Goal: Task Accomplishment & Management: Use online tool/utility

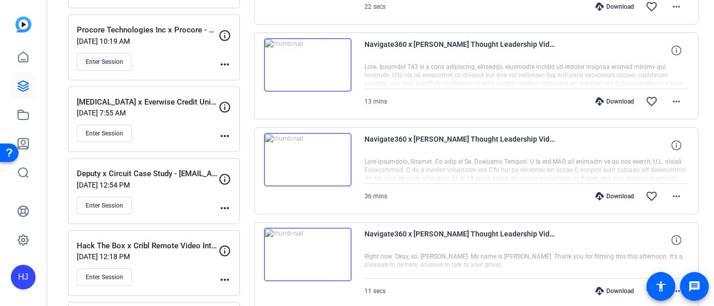
scroll to position [571, 0]
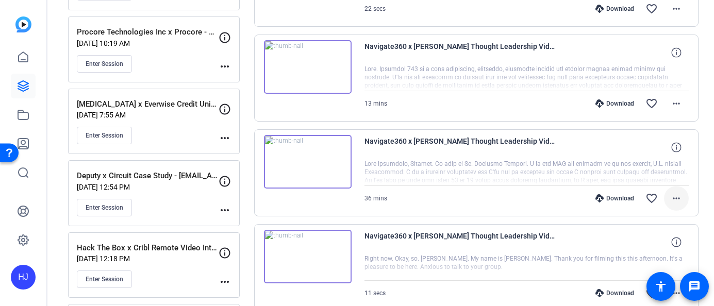
click at [673, 199] on mat-icon "more_horiz" at bounding box center [676, 198] width 12 height 12
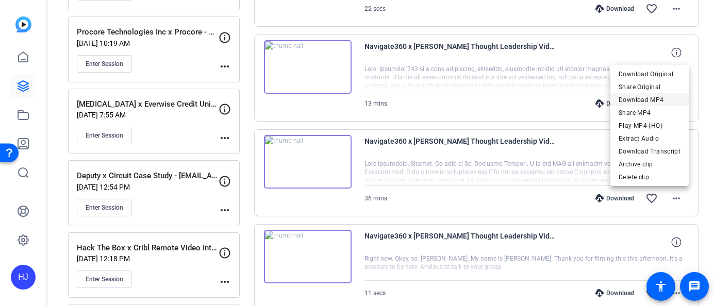
click at [662, 101] on span "Download MP4" at bounding box center [649, 100] width 62 height 12
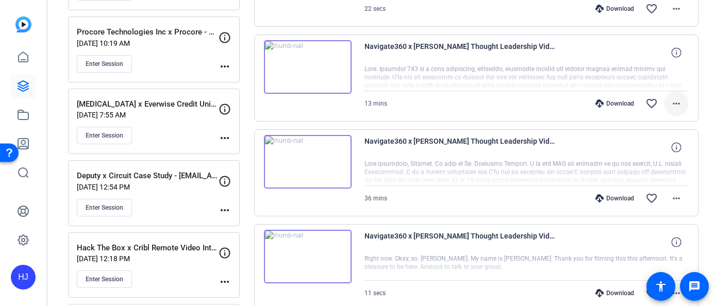
click at [675, 105] on mat-icon "more_horiz" at bounding box center [676, 103] width 12 height 12
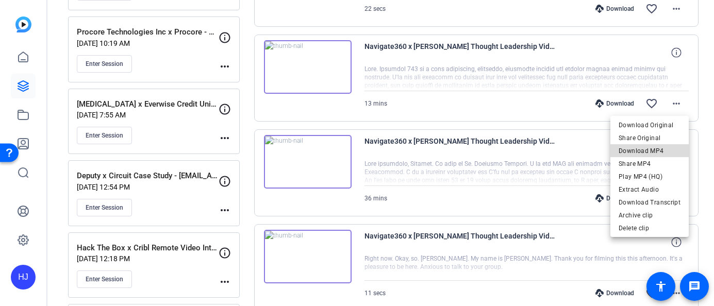
click at [658, 147] on span "Download MP4" at bounding box center [649, 151] width 62 height 12
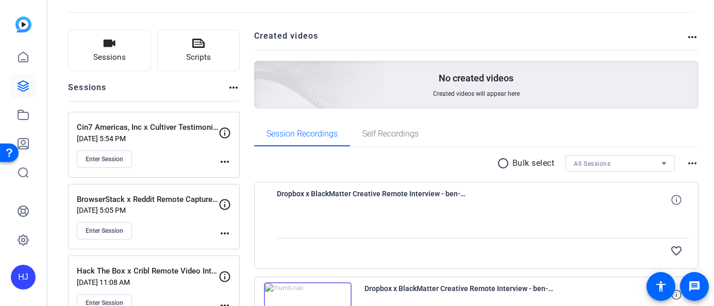
scroll to position [0, 0]
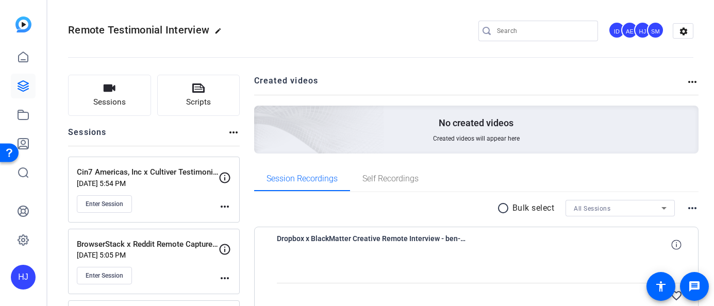
click at [534, 29] on input "Search" at bounding box center [543, 31] width 93 height 12
paste input "Intouch Insight Inc x [PERSON_NAME]'s Remote"
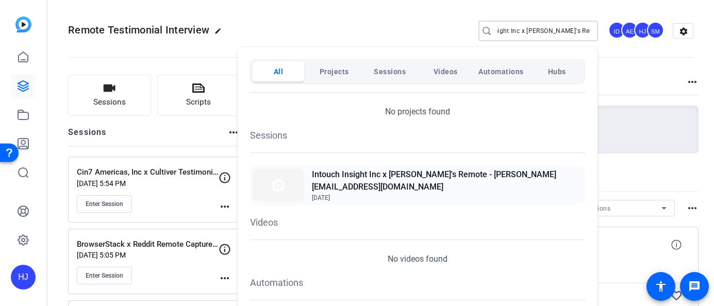
scroll to position [26, 0]
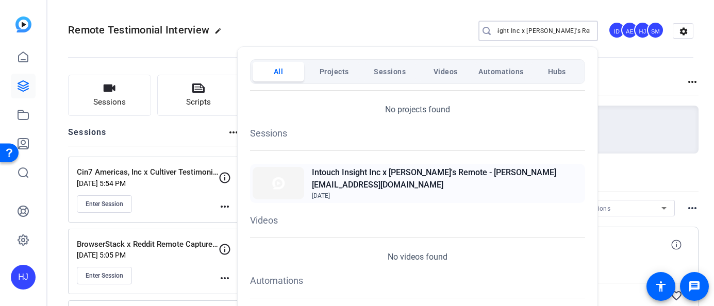
type input "Intouch Insight Inc x [PERSON_NAME]'s Remote"
click at [437, 177] on h2 "Intouch Insight Inc x [PERSON_NAME]'s Remote - [PERSON_NAME][EMAIL_ADDRESS][DOM…" at bounding box center [447, 178] width 270 height 25
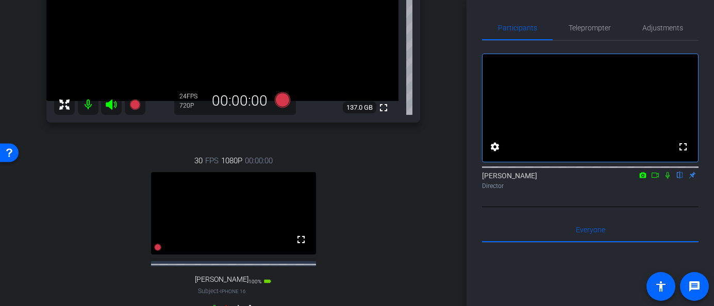
scroll to position [313, 0]
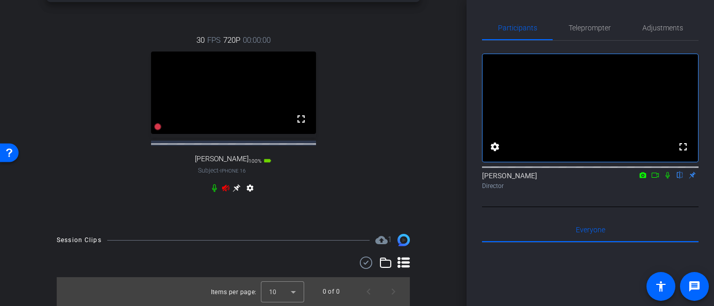
click at [226, 191] on icon at bounding box center [225, 187] width 7 height 7
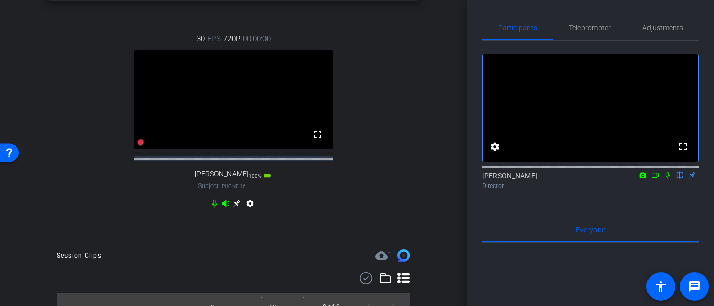
click at [235, 208] on icon at bounding box center [236, 203] width 8 height 8
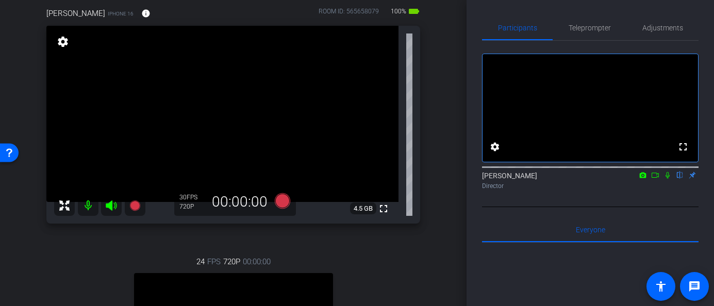
scroll to position [65, 0]
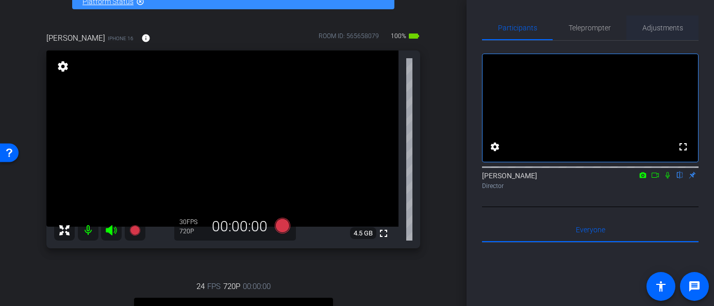
click at [652, 29] on span "Adjustments" at bounding box center [662, 27] width 41 height 7
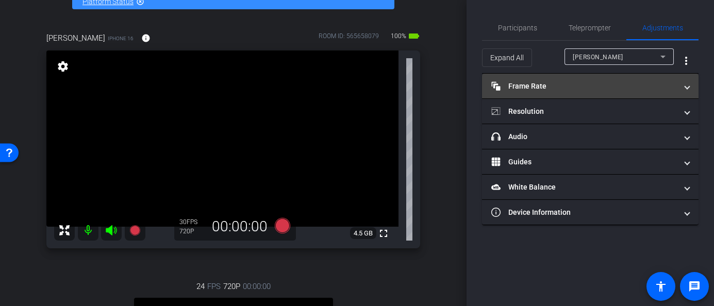
click at [556, 89] on mat-panel-title "Frame Rate Frame Rate" at bounding box center [583, 86] width 185 height 11
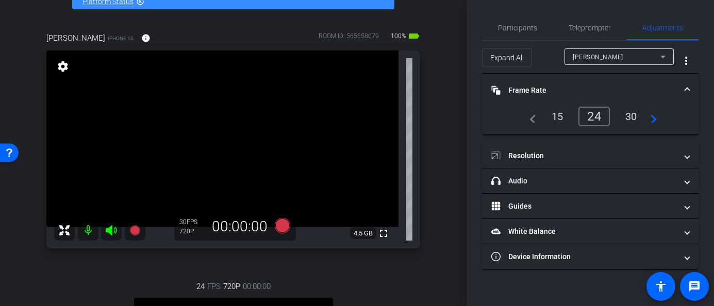
click at [550, 88] on mat-panel-title "Frame Rate Frame Rate" at bounding box center [583, 90] width 185 height 11
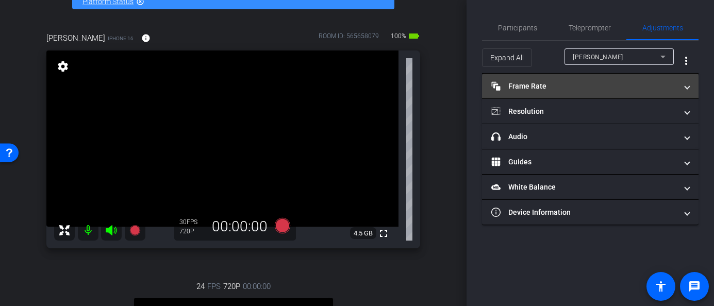
click at [553, 93] on mat-expansion-panel-header "Frame Rate Frame Rate" at bounding box center [590, 86] width 216 height 25
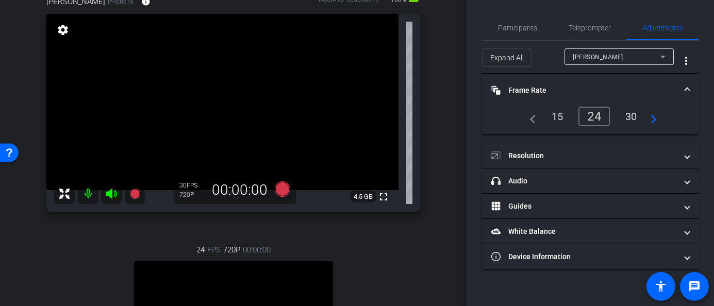
scroll to position [90, 0]
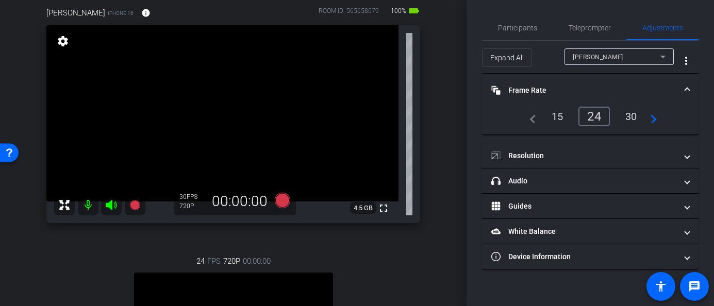
click at [588, 65] on div at bounding box center [618, 70] width 109 height 11
click at [591, 58] on span "[PERSON_NAME]" at bounding box center [597, 57] width 50 height 7
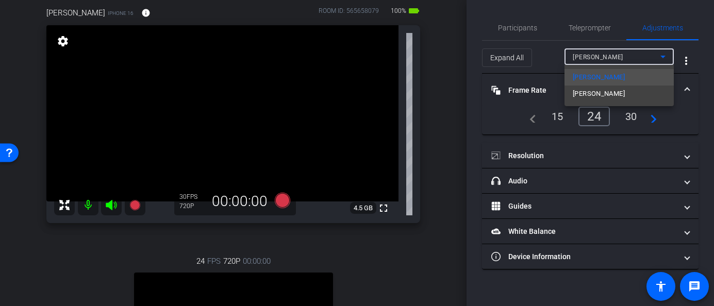
click at [584, 97] on span "[PERSON_NAME]" at bounding box center [598, 94] width 52 height 12
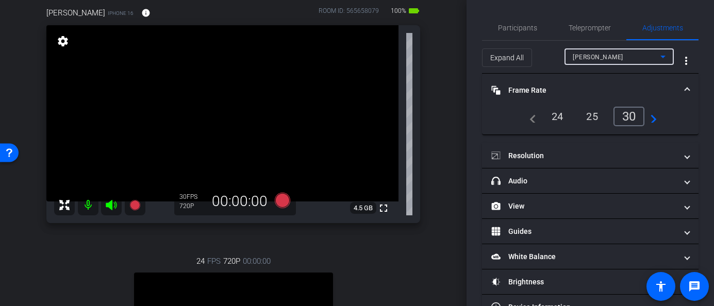
click at [558, 116] on div "24" at bounding box center [557, 117] width 27 height 18
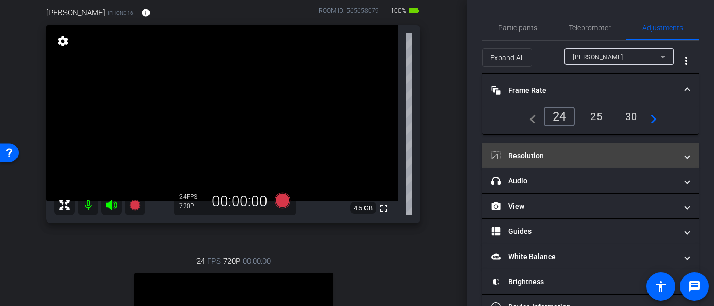
click at [559, 156] on mat-panel-title "Resolution" at bounding box center [583, 155] width 185 height 11
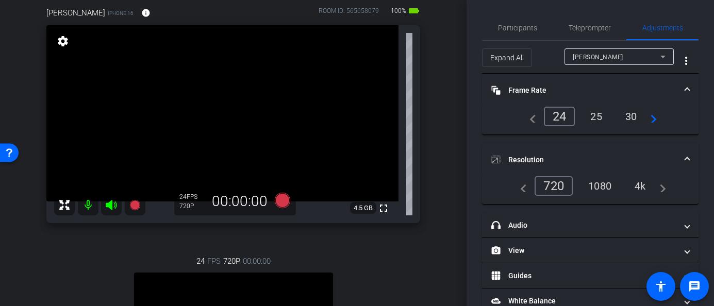
click at [598, 189] on div "1080" at bounding box center [599, 186] width 39 height 18
click at [284, 200] on icon at bounding box center [281, 200] width 15 height 15
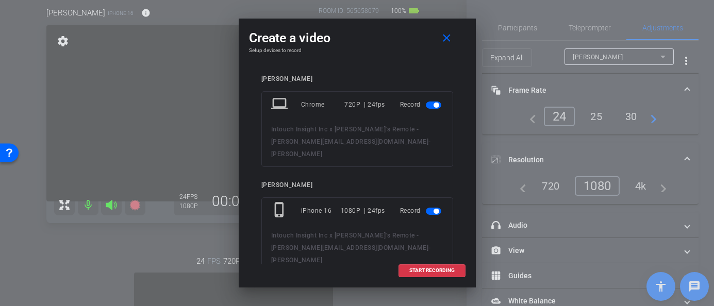
click at [432, 105] on span "button" at bounding box center [433, 104] width 15 height 7
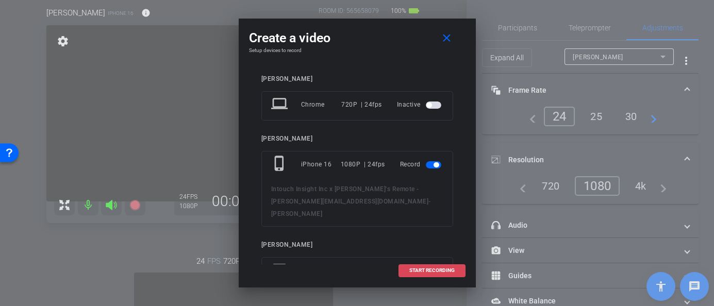
click at [428, 266] on span at bounding box center [432, 270] width 66 height 25
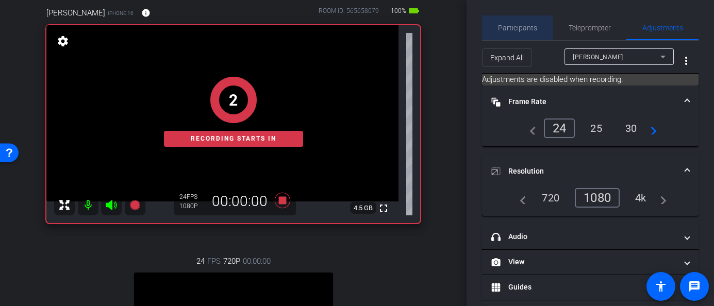
click at [512, 28] on span "Participants" at bounding box center [517, 27] width 39 height 7
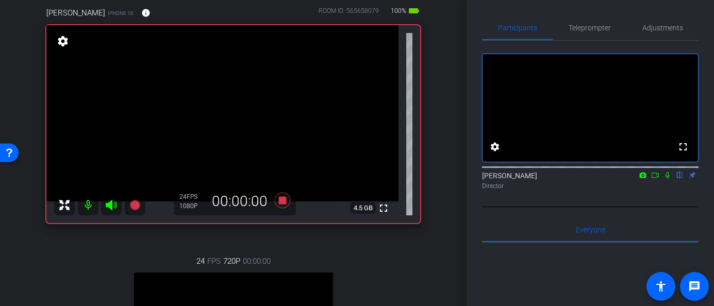
click at [667, 179] on icon at bounding box center [667, 175] width 4 height 7
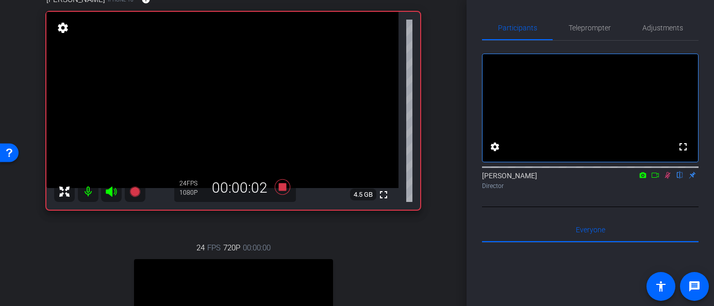
scroll to position [93, 0]
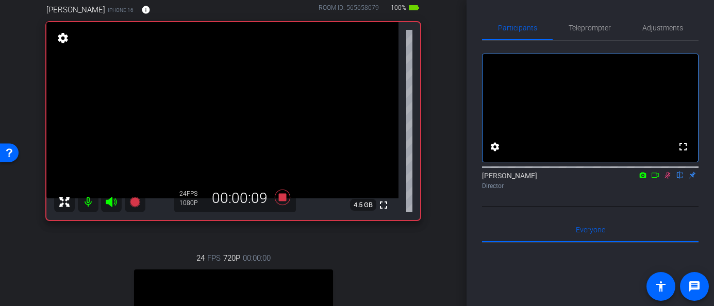
click at [667, 179] on icon at bounding box center [668, 175] width 6 height 7
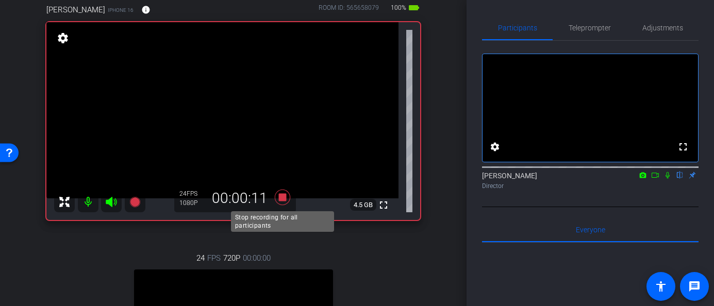
click at [284, 196] on icon at bounding box center [281, 197] width 15 height 15
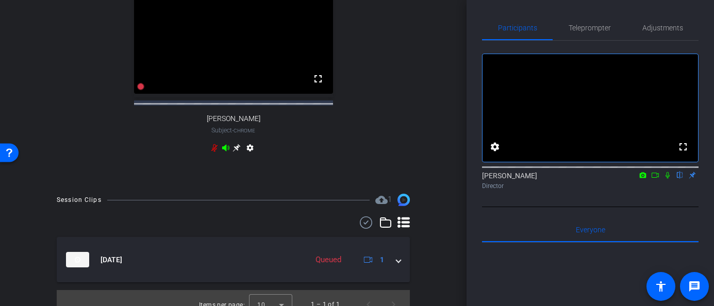
scroll to position [371, 0]
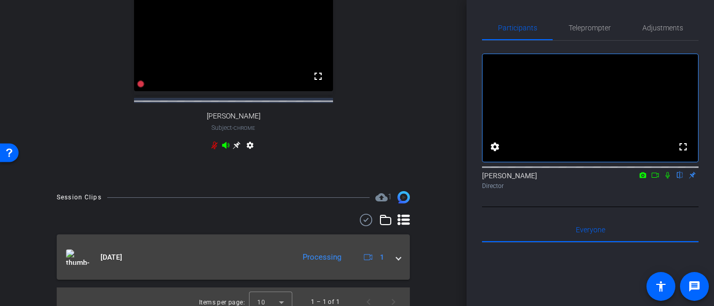
click at [402, 268] on mat-expansion-panel-header "Sep 30, 2025 Processing 1" at bounding box center [233, 256] width 353 height 45
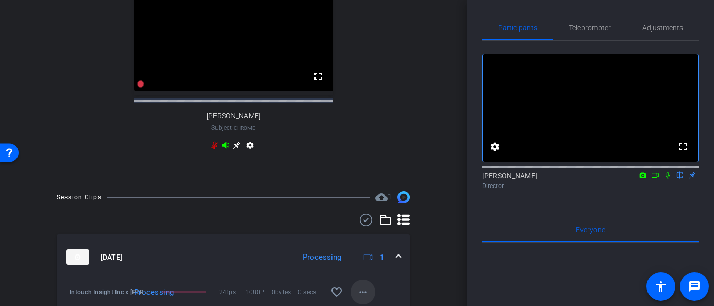
click at [362, 298] on mat-icon "more_horiz" at bounding box center [363, 292] width 12 height 12
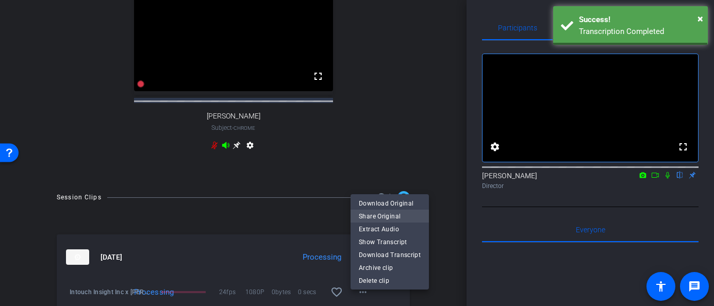
click at [395, 217] on span "Share Original" at bounding box center [390, 216] width 62 height 12
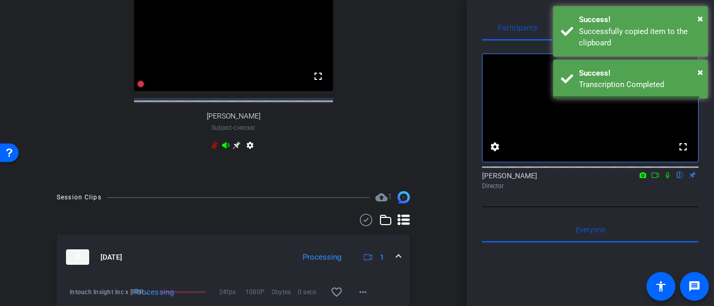
scroll to position [379, 0]
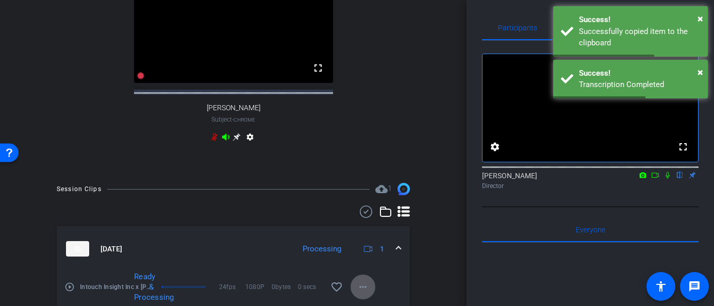
click at [357, 293] on mat-icon "more_horiz" at bounding box center [363, 287] width 12 height 12
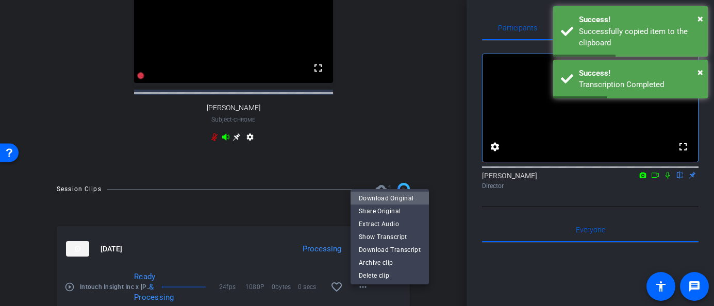
click at [400, 197] on span "Download Original" at bounding box center [390, 198] width 62 height 12
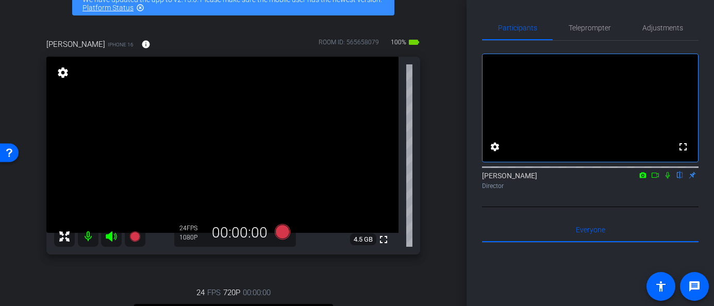
scroll to position [62, 0]
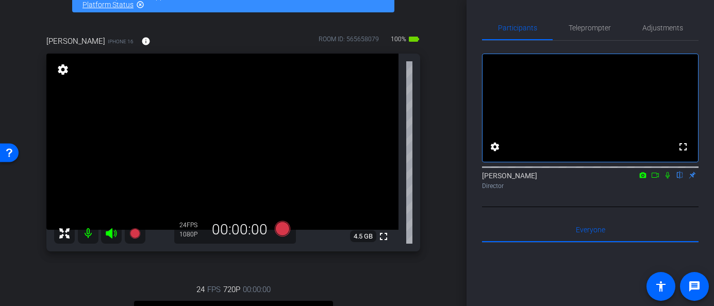
click at [88, 229] on mat-icon at bounding box center [88, 233] width 21 height 21
click at [111, 234] on icon at bounding box center [111, 233] width 11 height 10
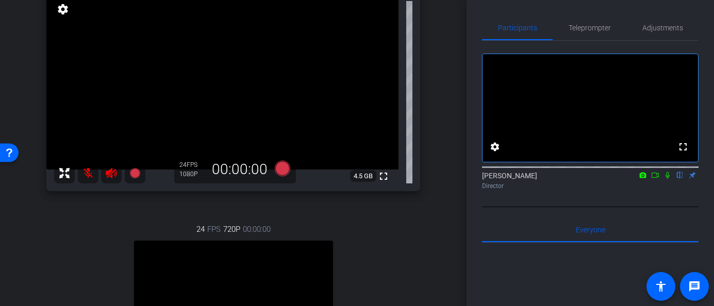
scroll to position [147, 0]
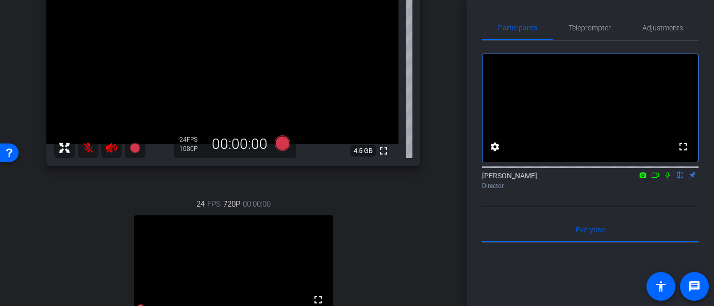
click at [110, 150] on icon at bounding box center [111, 148] width 12 height 12
click at [87, 147] on mat-icon at bounding box center [88, 148] width 21 height 21
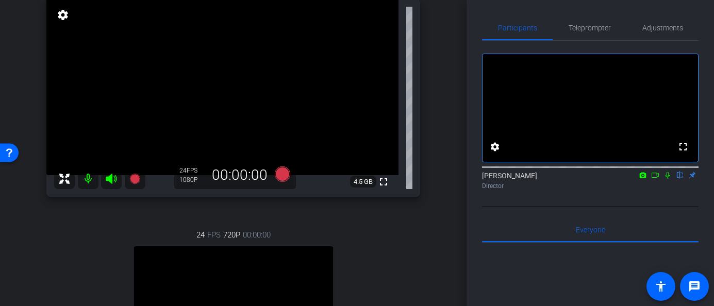
scroll to position [118, 0]
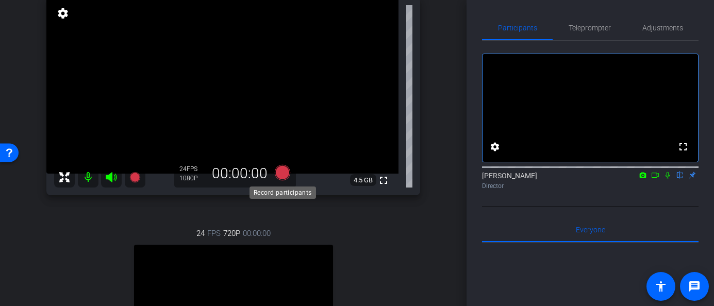
click at [281, 174] on icon at bounding box center [281, 172] width 15 height 15
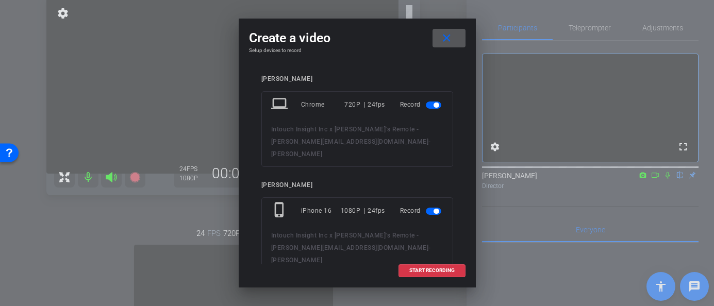
click at [433, 101] on mat-slide-toggle at bounding box center [435, 104] width 18 height 12
click at [431, 106] on span "button" at bounding box center [433, 104] width 15 height 7
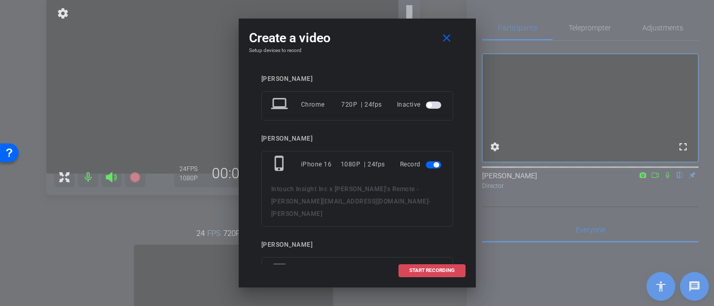
click at [419, 272] on span "START RECORDING" at bounding box center [431, 270] width 45 height 5
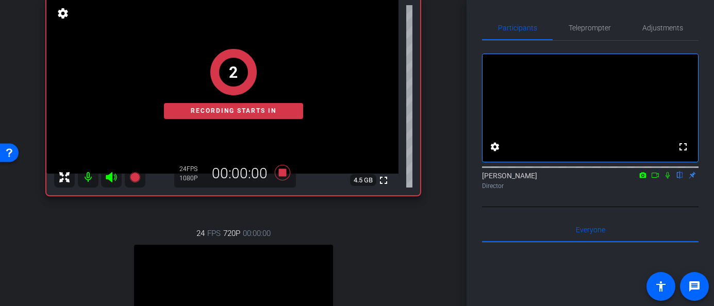
click at [656, 178] on icon at bounding box center [654, 175] width 7 height 5
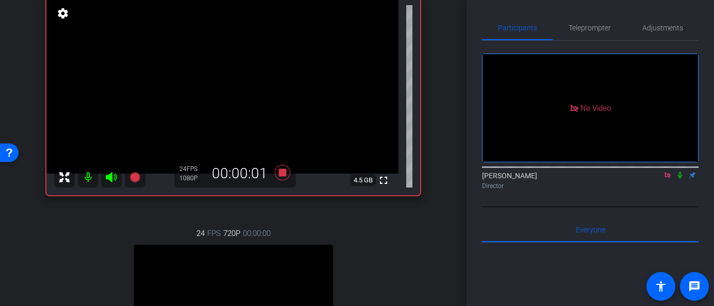
click at [679, 179] on icon at bounding box center [679, 175] width 4 height 7
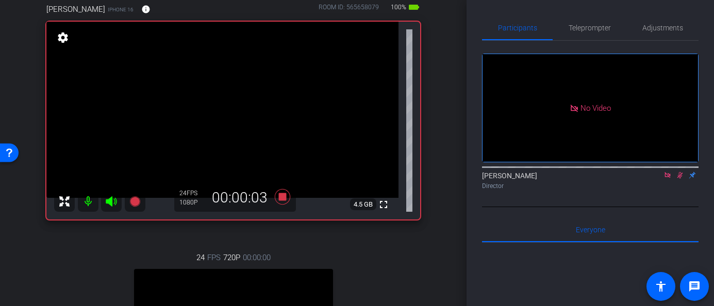
scroll to position [92, 0]
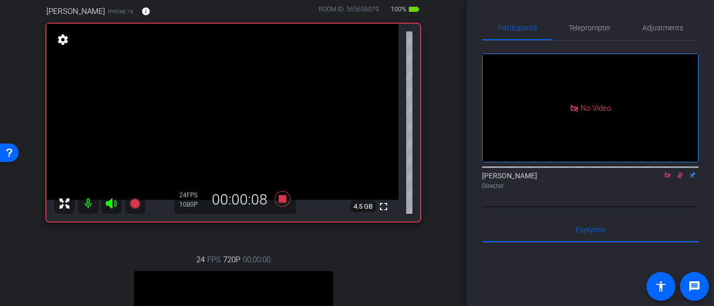
click at [677, 179] on icon at bounding box center [679, 175] width 8 height 7
click at [680, 179] on icon at bounding box center [679, 175] width 4 height 7
click at [679, 179] on icon at bounding box center [679, 175] width 8 height 7
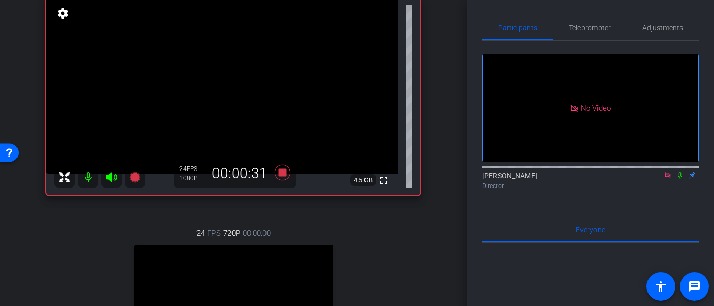
scroll to position [120, 0]
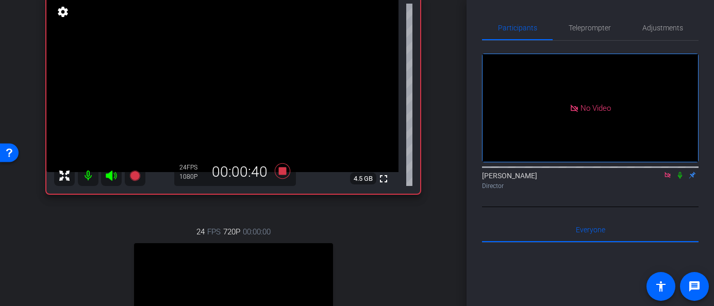
click at [679, 179] on icon at bounding box center [679, 175] width 8 height 7
click at [678, 179] on icon at bounding box center [679, 175] width 8 height 7
click at [680, 179] on icon at bounding box center [679, 175] width 4 height 7
click at [681, 179] on icon at bounding box center [679, 175] width 8 height 7
click at [679, 179] on icon at bounding box center [679, 175] width 4 height 7
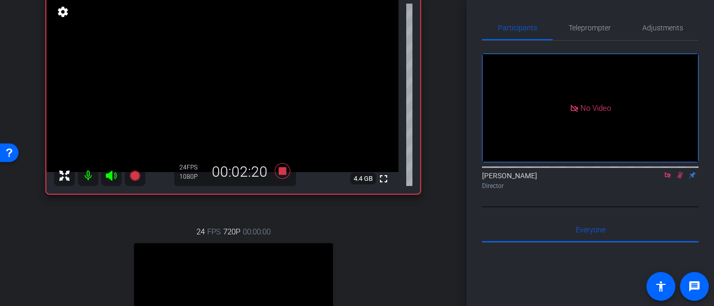
click at [677, 179] on icon at bounding box center [679, 175] width 8 height 7
click at [680, 179] on icon at bounding box center [679, 175] width 8 height 7
click at [679, 179] on icon at bounding box center [680, 175] width 6 height 7
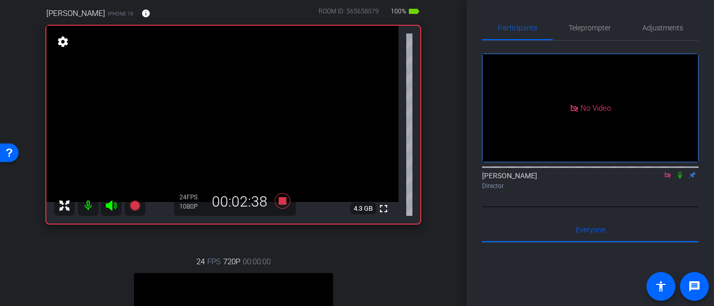
scroll to position [93, 0]
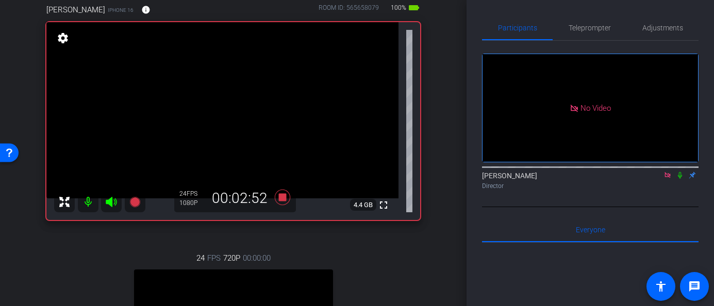
click at [682, 179] on icon at bounding box center [679, 175] width 8 height 7
click at [680, 179] on icon at bounding box center [680, 175] width 6 height 7
click at [680, 179] on icon at bounding box center [679, 175] width 4 height 7
click at [680, 179] on icon at bounding box center [680, 175] width 6 height 7
click at [680, 179] on icon at bounding box center [679, 175] width 4 height 7
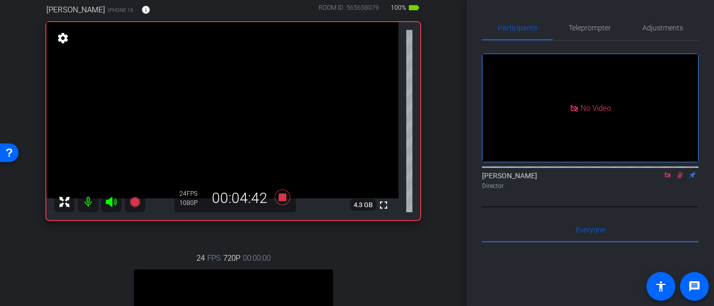
click at [679, 179] on icon at bounding box center [679, 175] width 8 height 7
click at [679, 179] on icon at bounding box center [679, 175] width 4 height 7
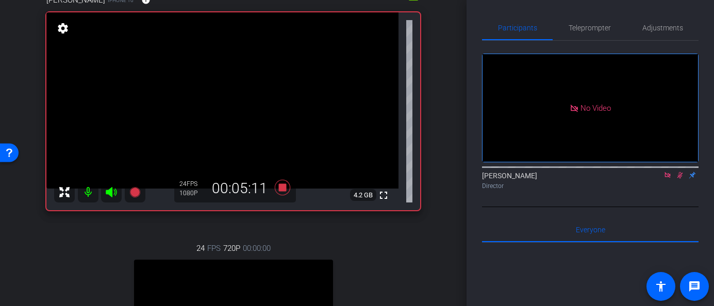
scroll to position [105, 0]
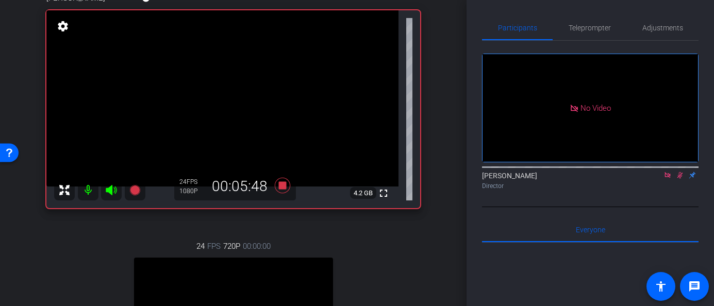
click at [681, 179] on icon at bounding box center [679, 175] width 8 height 7
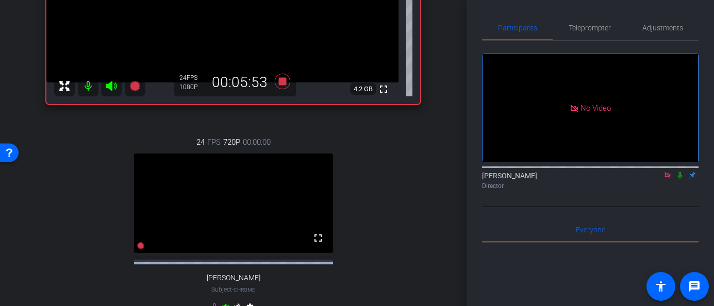
scroll to position [201, 0]
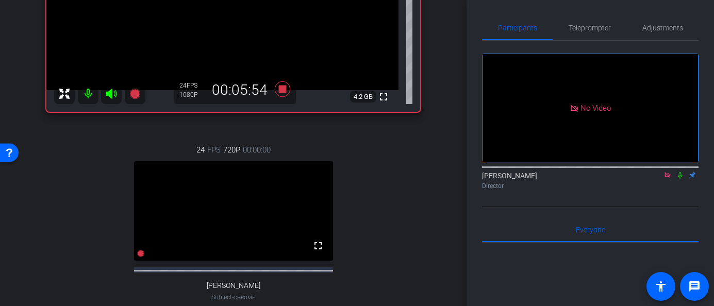
click at [680, 179] on icon at bounding box center [679, 175] width 8 height 7
click at [680, 179] on icon at bounding box center [680, 175] width 6 height 7
click at [677, 179] on icon at bounding box center [679, 175] width 8 height 7
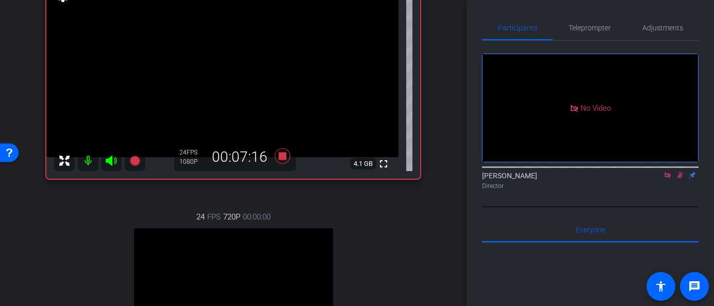
scroll to position [134, 0]
click at [679, 179] on icon at bounding box center [679, 175] width 8 height 7
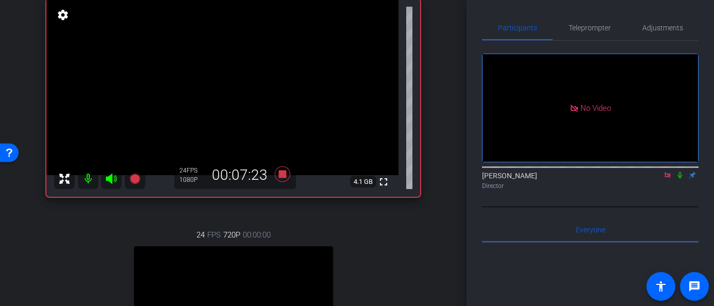
scroll to position [119, 0]
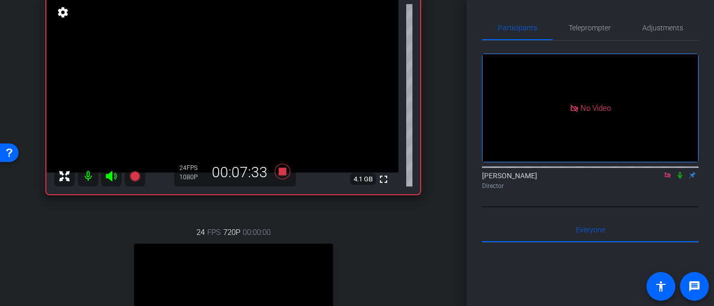
click at [681, 179] on icon at bounding box center [679, 175] width 8 height 7
click at [679, 180] on mat-icon at bounding box center [679, 175] width 12 height 9
click at [679, 179] on icon at bounding box center [680, 175] width 6 height 7
click at [680, 179] on icon at bounding box center [679, 175] width 8 height 7
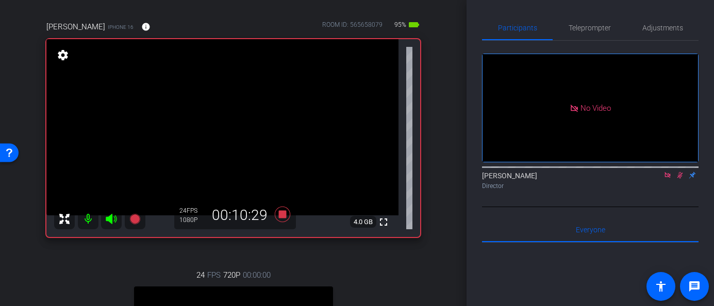
scroll to position [76, 0]
click at [679, 179] on icon at bounding box center [680, 175] width 6 height 7
click at [681, 179] on icon at bounding box center [679, 175] width 4 height 7
click at [680, 179] on icon at bounding box center [679, 175] width 8 height 7
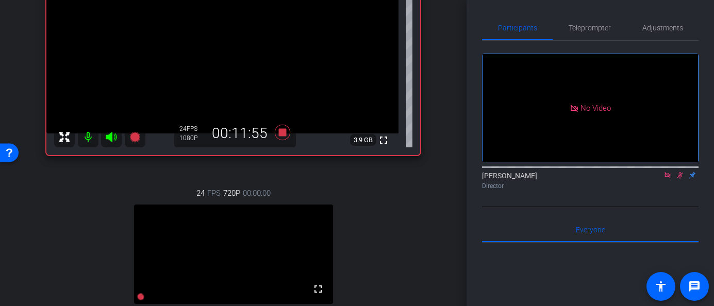
scroll to position [159, 0]
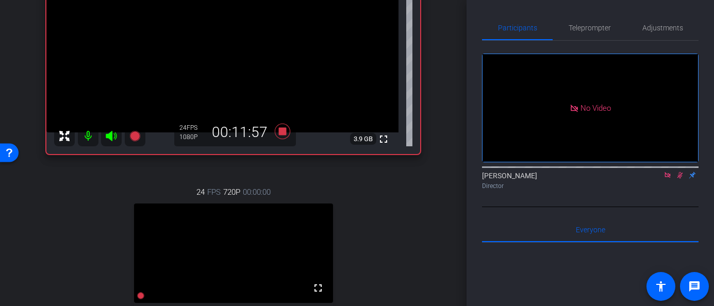
click at [681, 179] on icon at bounding box center [679, 175] width 8 height 7
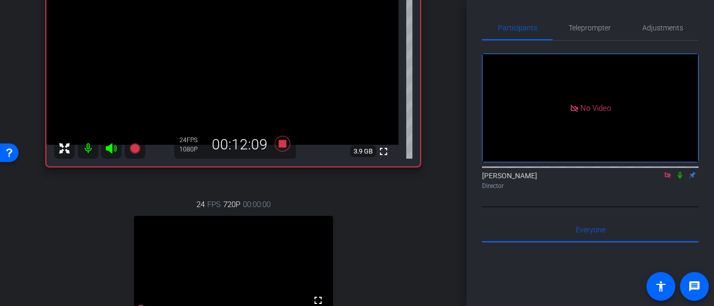
scroll to position [146, 0]
click at [681, 179] on icon at bounding box center [679, 175] width 4 height 7
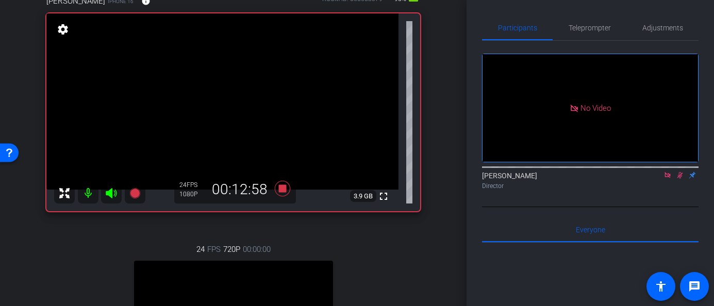
scroll to position [101, 0]
click at [680, 179] on icon at bounding box center [679, 175] width 8 height 7
click at [681, 179] on icon at bounding box center [679, 175] width 8 height 7
click at [676, 179] on icon at bounding box center [679, 175] width 8 height 7
click at [679, 179] on icon at bounding box center [679, 175] width 8 height 7
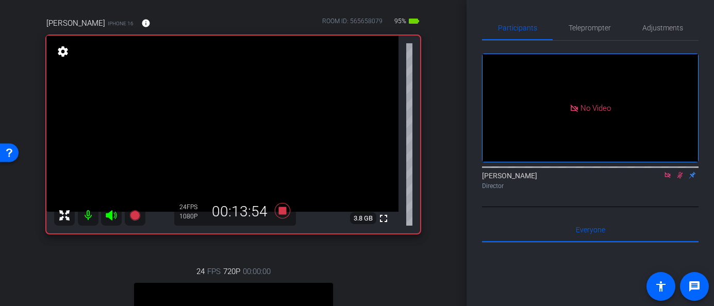
scroll to position [84, 0]
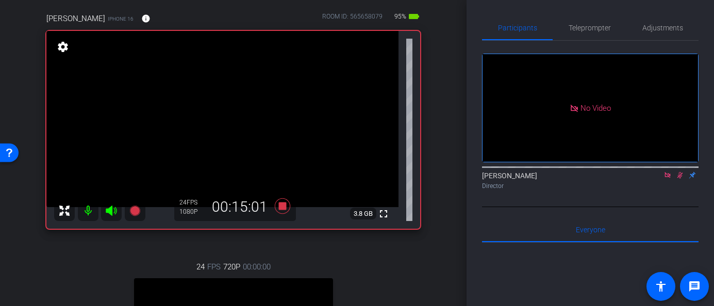
click at [679, 179] on icon at bounding box center [680, 175] width 6 height 7
click at [680, 179] on icon at bounding box center [679, 175] width 8 height 7
click at [679, 179] on icon at bounding box center [680, 175] width 6 height 7
click at [682, 179] on icon at bounding box center [679, 175] width 8 height 7
click at [683, 179] on icon at bounding box center [679, 175] width 8 height 7
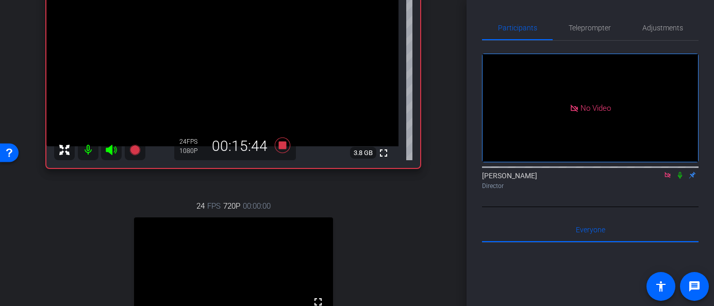
scroll to position [144, 0]
click at [679, 179] on icon at bounding box center [679, 175] width 4 height 7
click at [679, 179] on icon at bounding box center [679, 175] width 8 height 7
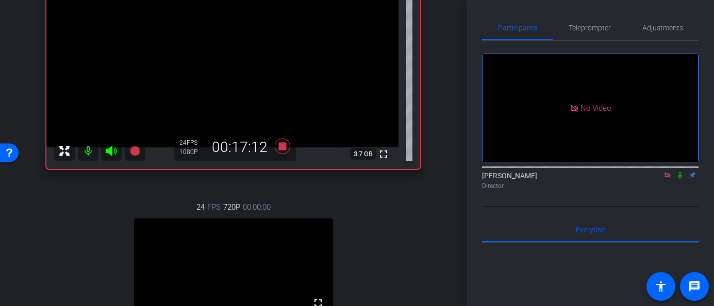
click at [680, 179] on icon at bounding box center [679, 175] width 8 height 7
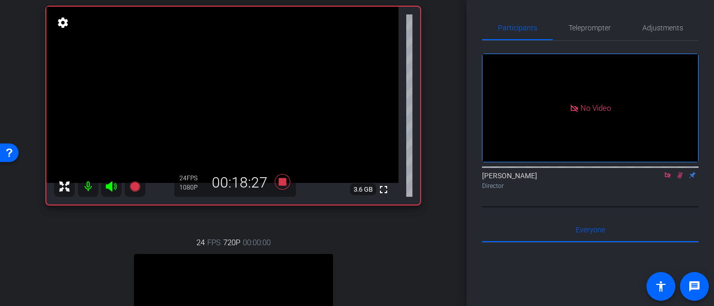
scroll to position [106, 0]
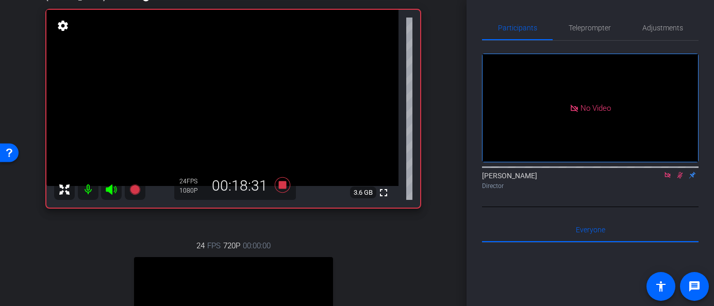
click at [678, 179] on icon at bounding box center [680, 175] width 6 height 7
click at [677, 179] on icon at bounding box center [679, 175] width 8 height 7
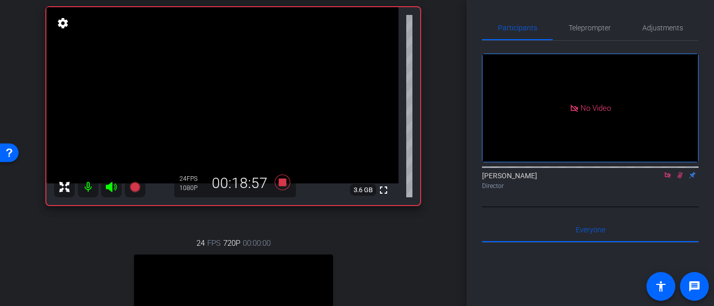
scroll to position [107, 0]
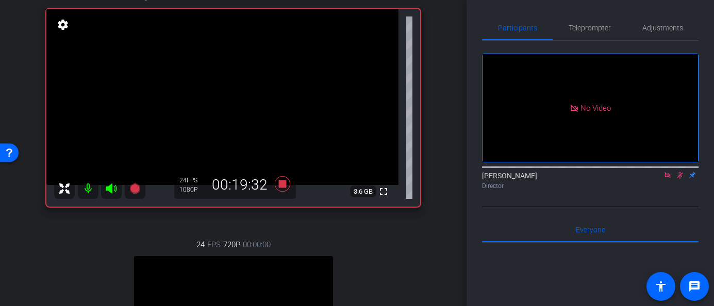
click at [679, 179] on icon at bounding box center [680, 175] width 6 height 7
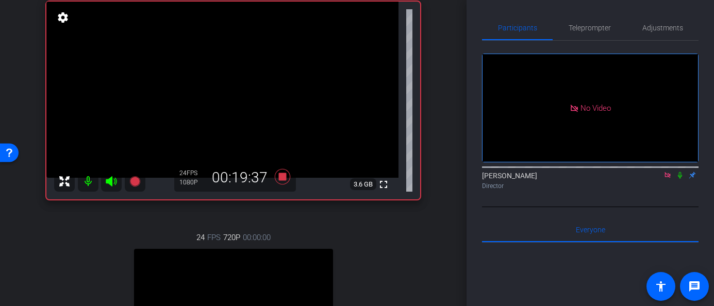
scroll to position [113, 0]
click at [680, 179] on icon at bounding box center [679, 175] width 8 height 7
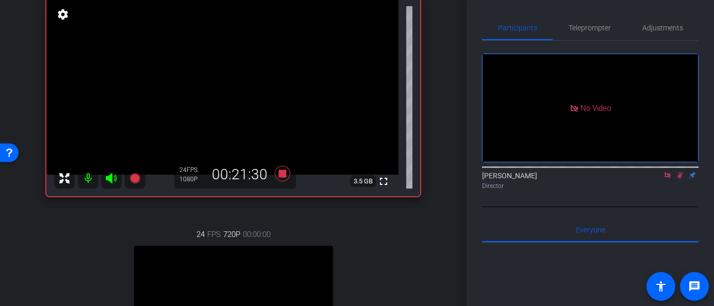
scroll to position [114, 0]
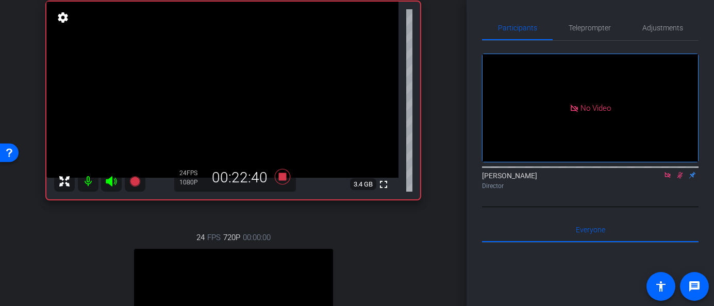
click at [678, 179] on icon at bounding box center [680, 175] width 6 height 7
click at [680, 179] on icon at bounding box center [679, 175] width 8 height 7
click at [680, 179] on icon at bounding box center [680, 175] width 6 height 7
click at [679, 179] on icon at bounding box center [679, 175] width 4 height 7
click at [680, 179] on icon at bounding box center [680, 175] width 6 height 7
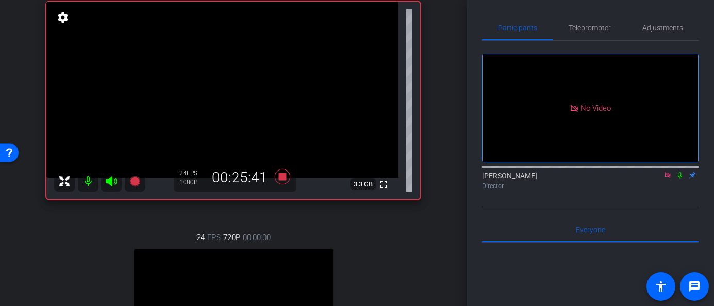
click at [679, 179] on icon at bounding box center [679, 175] width 8 height 7
click at [674, 180] on mat-icon at bounding box center [679, 175] width 12 height 9
click at [677, 179] on icon at bounding box center [679, 175] width 8 height 7
click at [680, 179] on icon at bounding box center [680, 175] width 6 height 7
click at [677, 179] on icon at bounding box center [679, 175] width 8 height 7
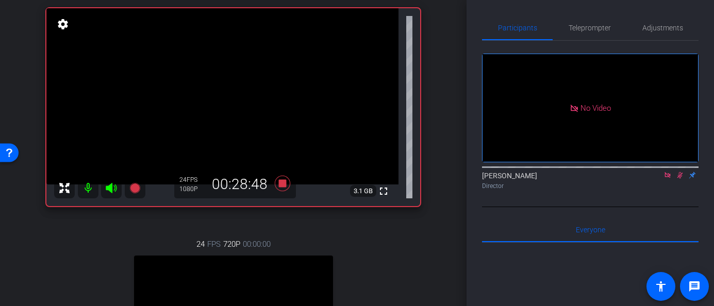
scroll to position [98, 0]
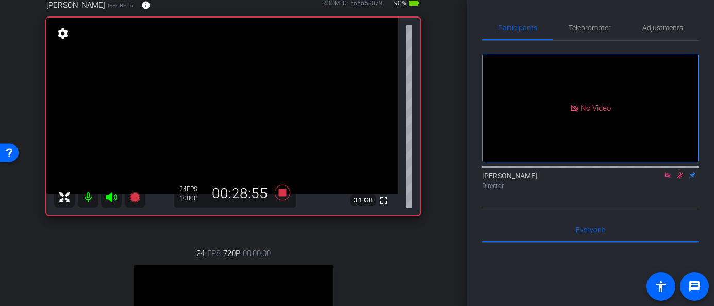
click at [680, 179] on icon at bounding box center [680, 175] width 6 height 7
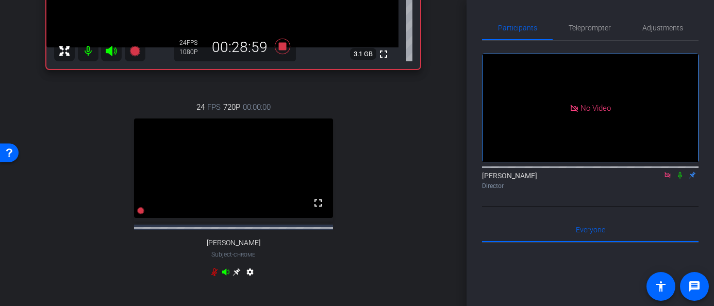
scroll to position [252, 0]
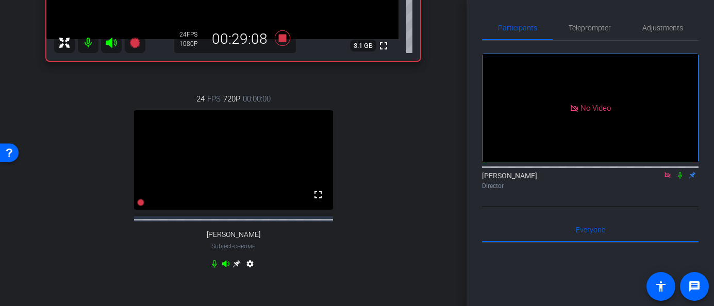
click at [680, 179] on icon at bounding box center [679, 175] width 4 height 7
click at [679, 179] on icon at bounding box center [679, 175] width 8 height 7
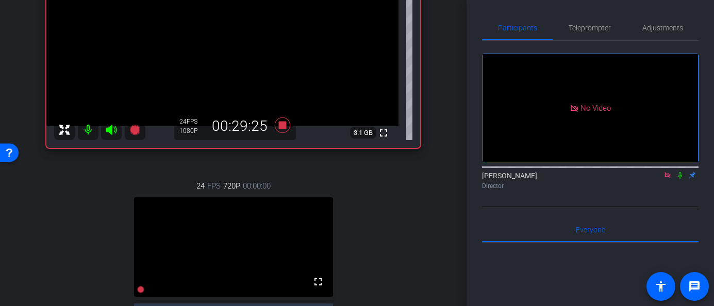
scroll to position [162, 0]
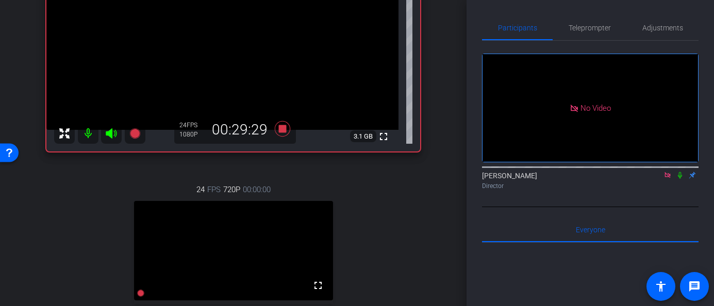
click at [679, 179] on icon at bounding box center [679, 175] width 8 height 7
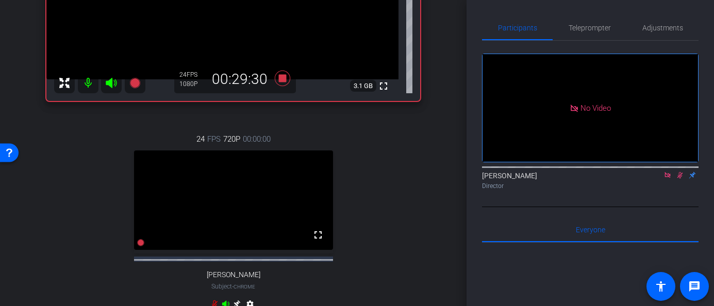
scroll to position [213, 0]
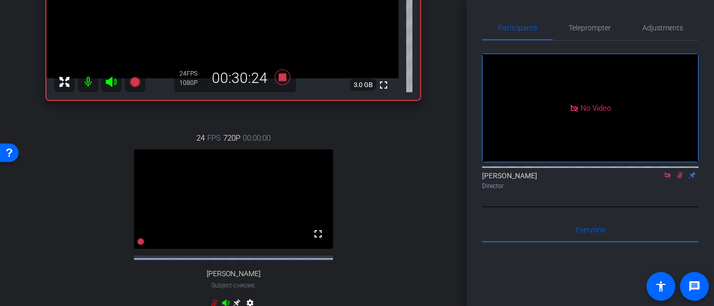
click at [679, 179] on icon at bounding box center [680, 175] width 6 height 7
click at [680, 179] on icon at bounding box center [679, 175] width 8 height 7
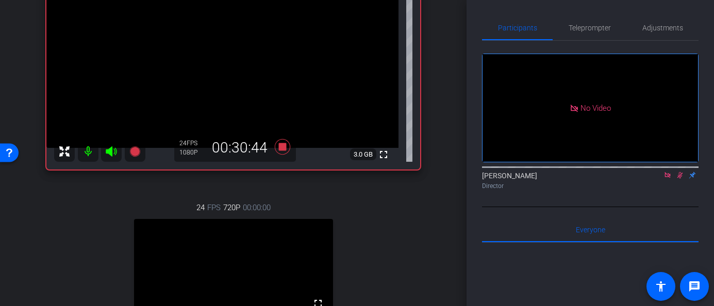
scroll to position [143, 0]
click at [680, 179] on icon at bounding box center [680, 175] width 6 height 7
click at [682, 179] on icon at bounding box center [679, 175] width 8 height 7
click at [678, 179] on icon at bounding box center [679, 175] width 8 height 7
click at [679, 179] on icon at bounding box center [679, 175] width 4 height 7
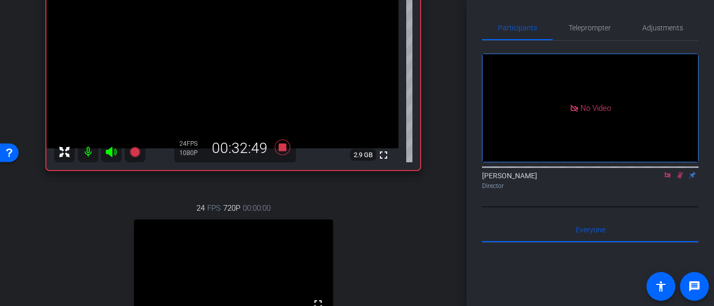
click at [677, 179] on icon at bounding box center [680, 175] width 6 height 7
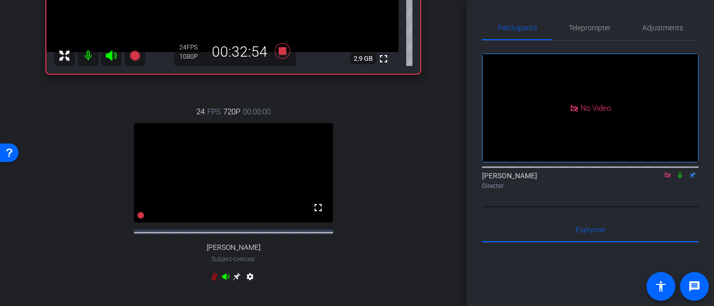
scroll to position [259, 0]
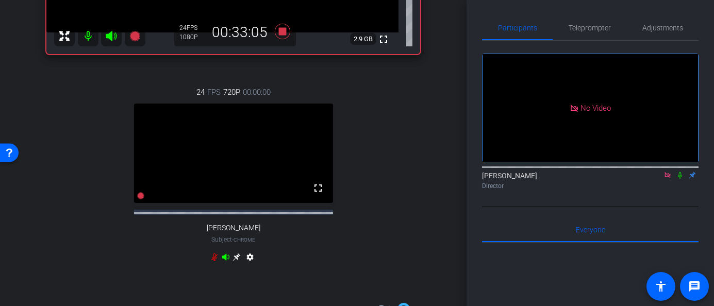
click at [678, 179] on icon at bounding box center [679, 175] width 4 height 7
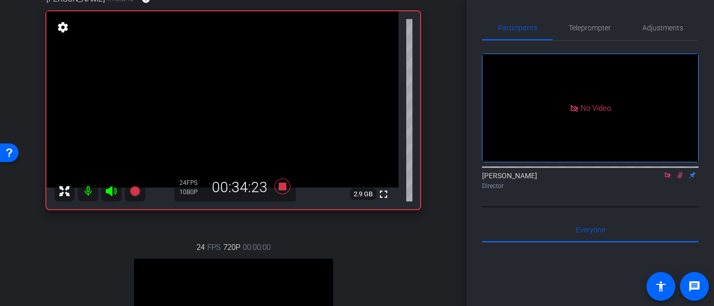
scroll to position [103, 0]
click at [679, 179] on icon at bounding box center [679, 175] width 8 height 7
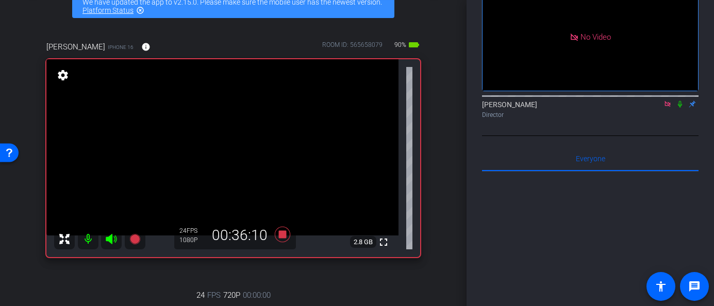
scroll to position [0, 0]
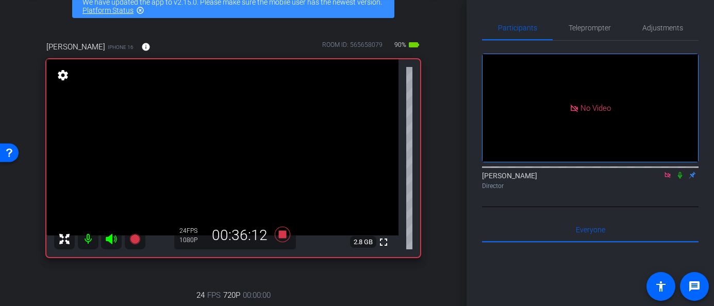
click at [679, 179] on icon at bounding box center [679, 175] width 8 height 7
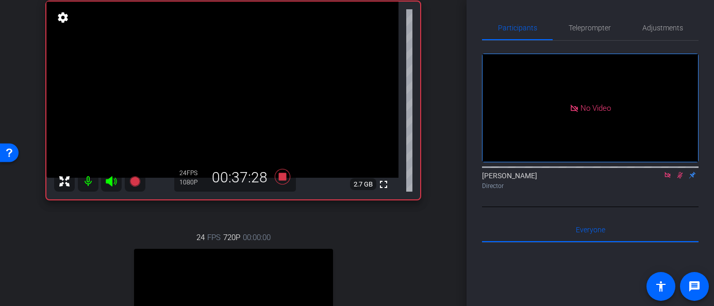
scroll to position [113, 0]
click at [679, 179] on icon at bounding box center [680, 175] width 6 height 7
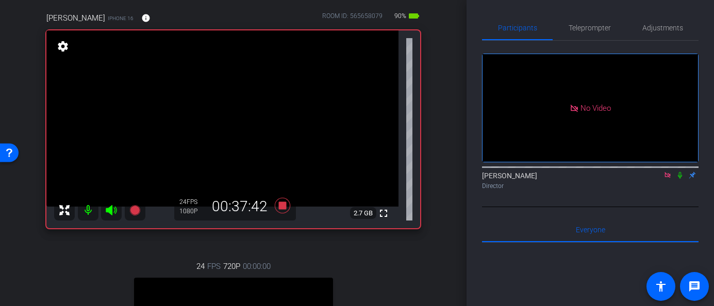
scroll to position [86, 0]
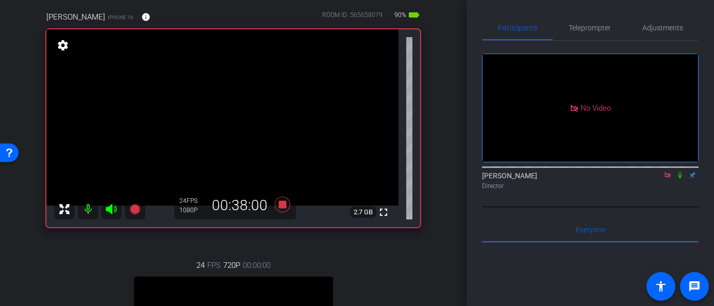
click at [682, 179] on icon at bounding box center [679, 175] width 8 height 7
click at [679, 179] on icon at bounding box center [680, 175] width 6 height 7
click at [679, 179] on icon at bounding box center [679, 175] width 8 height 7
click at [665, 178] on icon at bounding box center [667, 175] width 6 height 6
click at [667, 179] on icon at bounding box center [668, 175] width 6 height 7
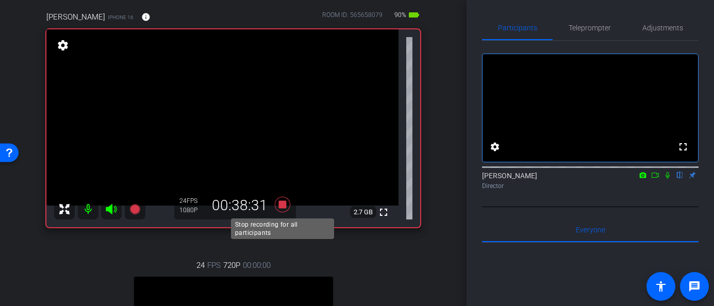
click at [286, 204] on icon at bounding box center [282, 204] width 25 height 19
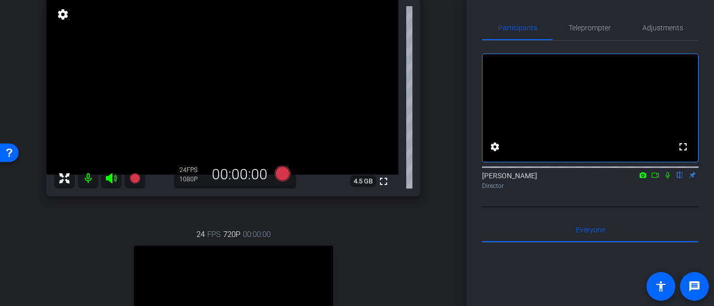
scroll to position [107, 0]
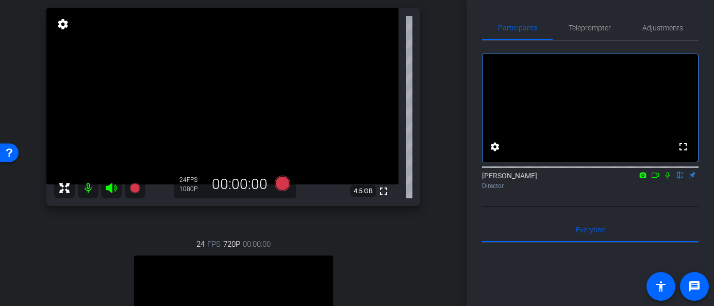
click at [666, 180] on mat-icon at bounding box center [667, 175] width 12 height 9
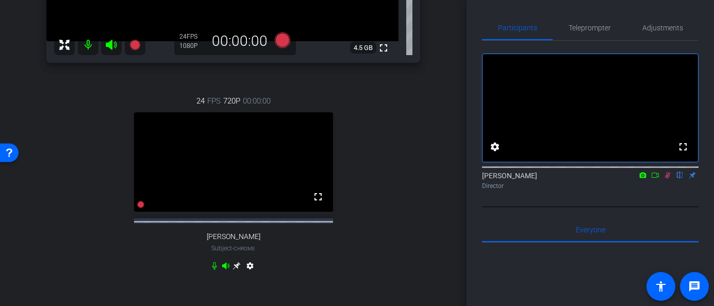
scroll to position [211, 0]
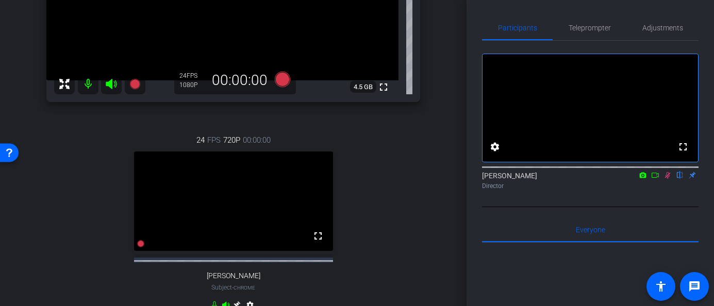
click at [668, 179] on icon at bounding box center [667, 175] width 8 height 7
